Goal: Task Accomplishment & Management: Understand process/instructions

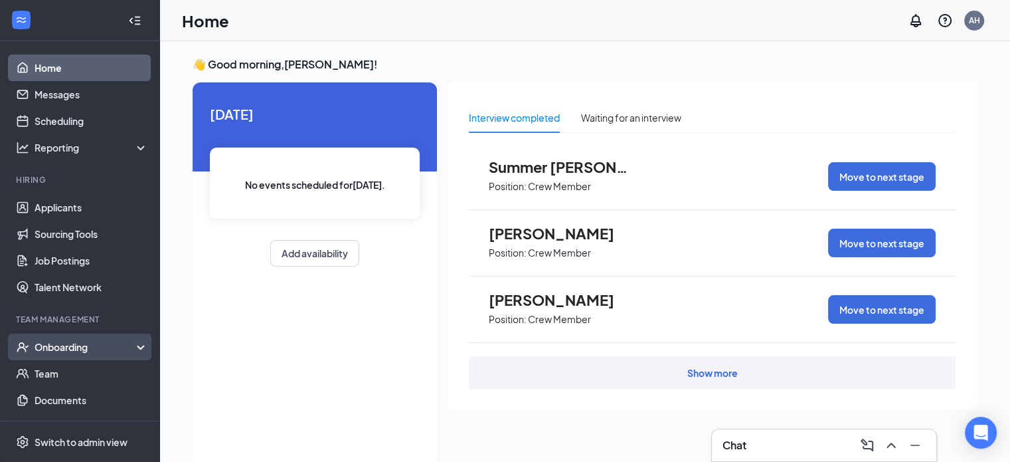
click at [68, 343] on div "Onboarding" at bounding box center [86, 346] width 102 height 13
click at [60, 375] on link "Overview" at bounding box center [92, 373] width 114 height 27
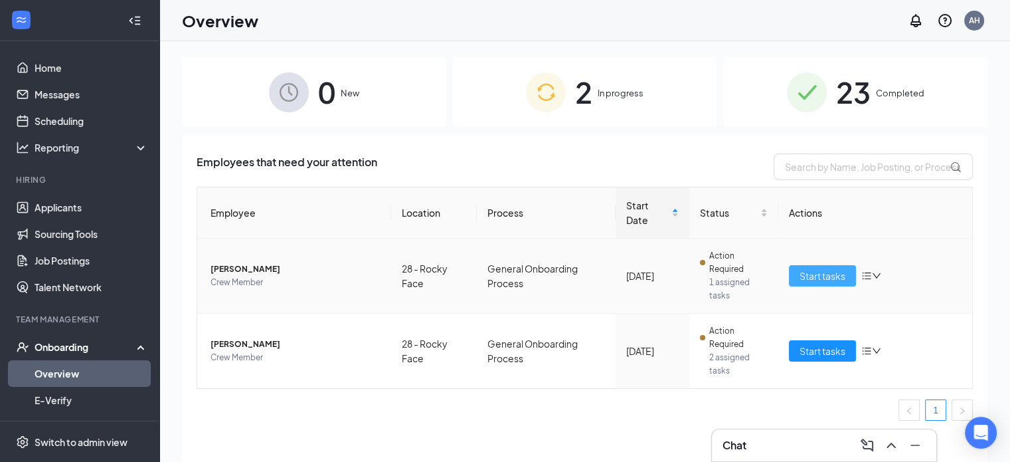
click at [816, 270] on span "Start tasks" at bounding box center [823, 275] width 46 height 15
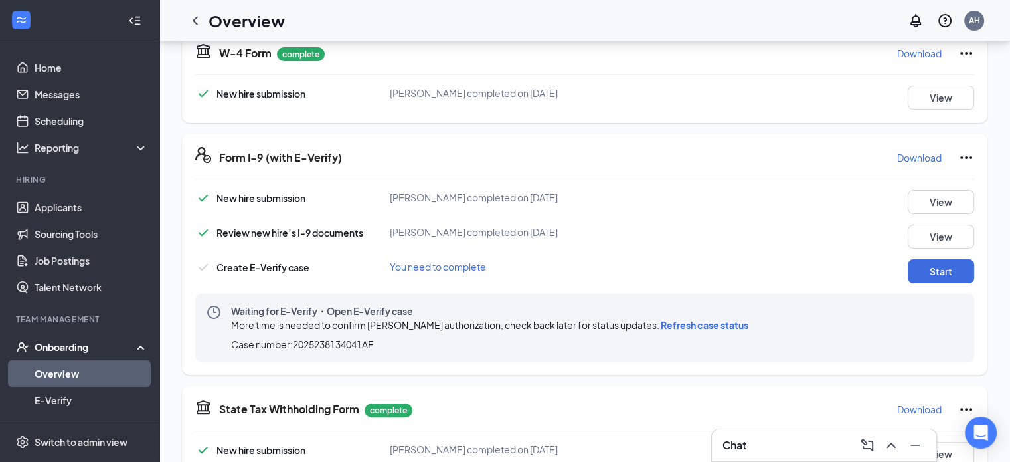
scroll to position [332, 0]
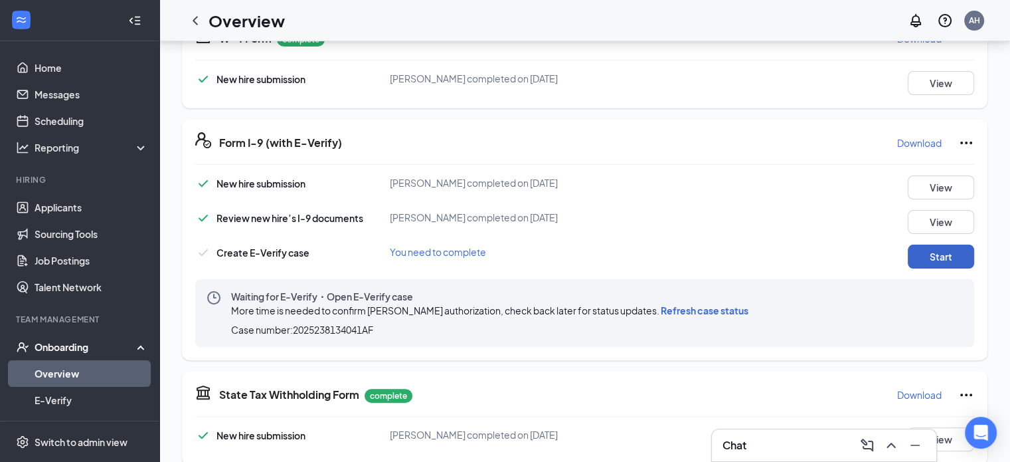
click at [925, 252] on button "Start" at bounding box center [941, 256] width 66 height 24
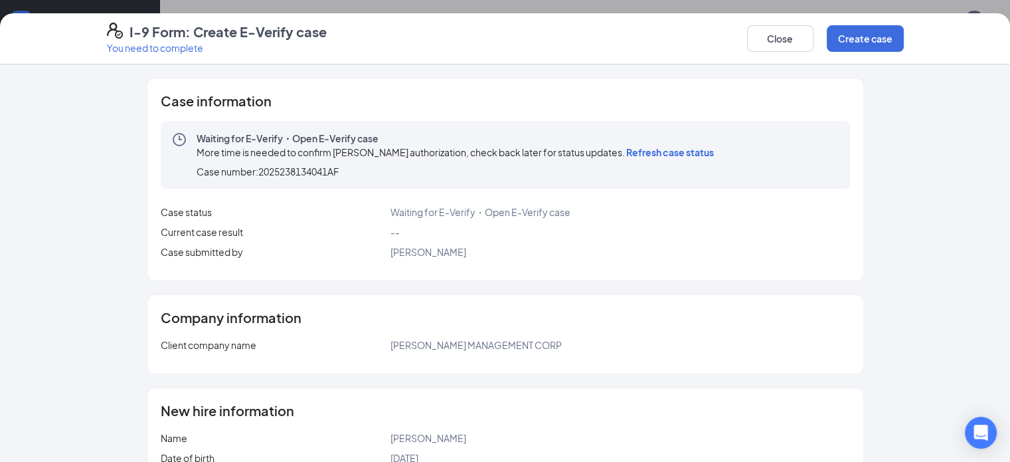
click at [626, 147] on span "Refresh case status" at bounding box center [670, 152] width 88 height 12
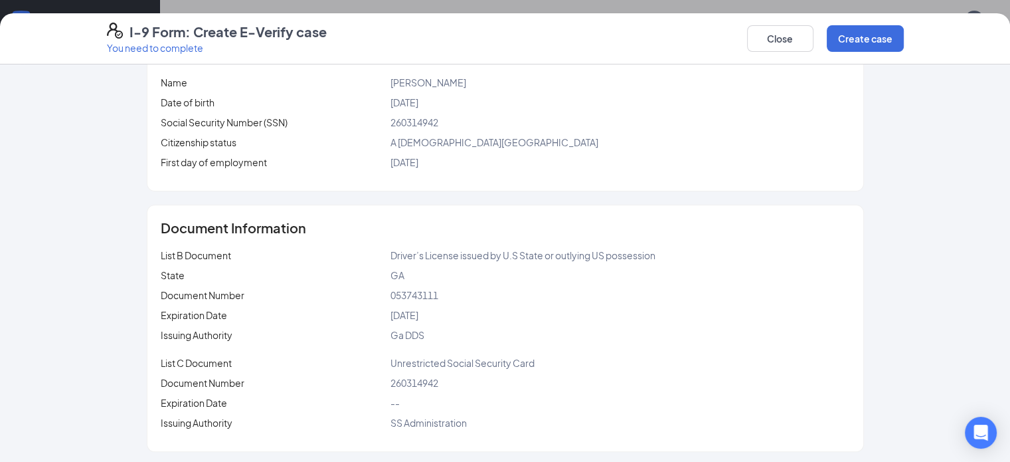
scroll to position [357, 0]
click at [859, 23] on div "Close Create case" at bounding box center [825, 39] width 157 height 32
click at [814, 39] on button "Close" at bounding box center [780, 38] width 66 height 27
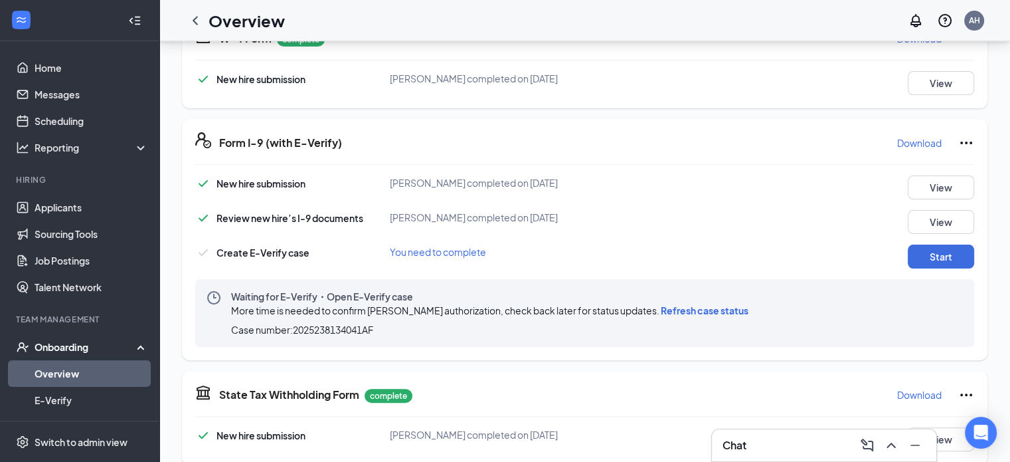
click at [709, 310] on span "Refresh case status" at bounding box center [705, 310] width 88 height 12
click at [921, 257] on button "Start" at bounding box center [941, 256] width 66 height 24
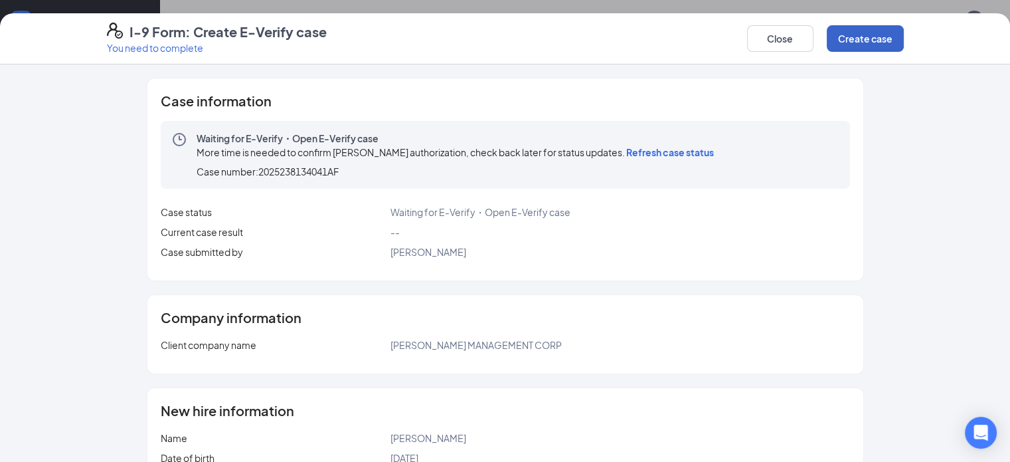
click at [904, 37] on button "Create case" at bounding box center [865, 38] width 77 height 27
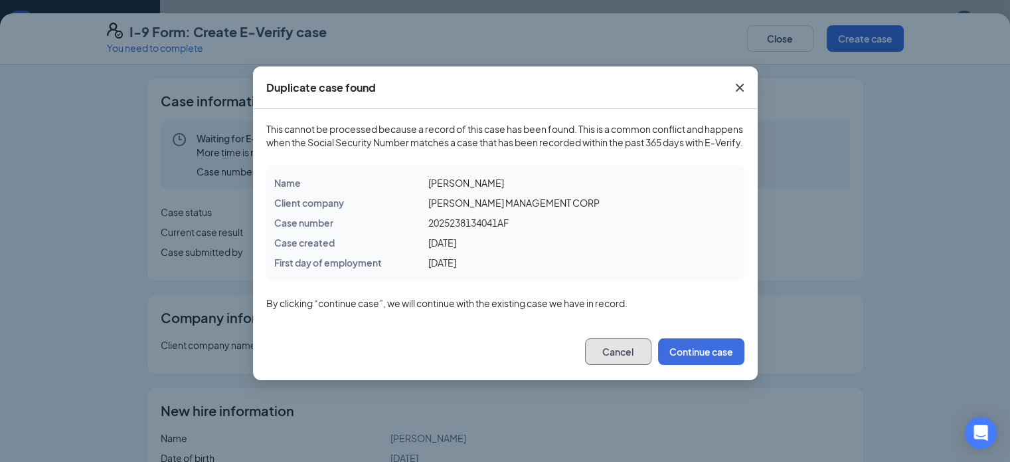
click at [606, 365] on button "Cancel" at bounding box center [618, 351] width 66 height 27
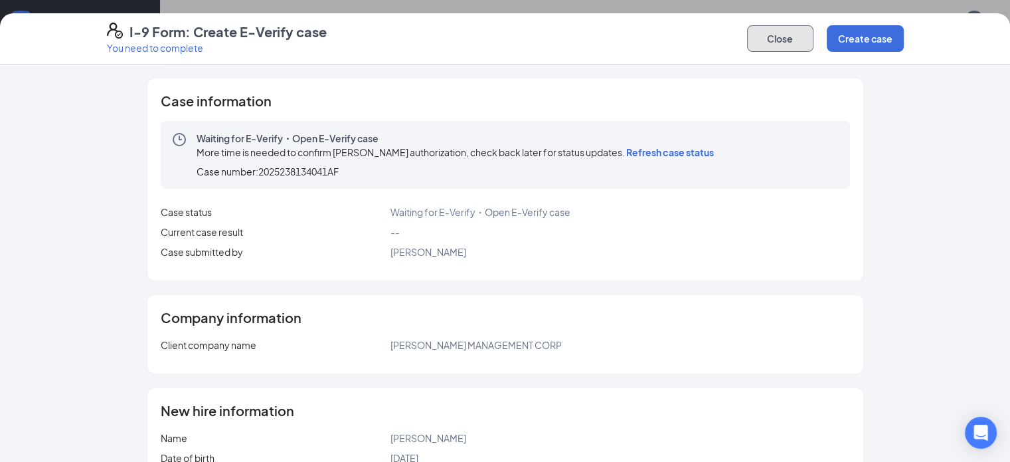
click at [814, 46] on button "Close" at bounding box center [780, 38] width 66 height 27
